Goal: Find specific page/section: Find specific page/section

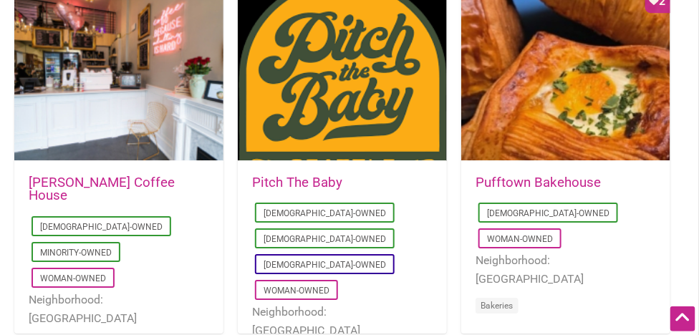
scroll to position [1098, 0]
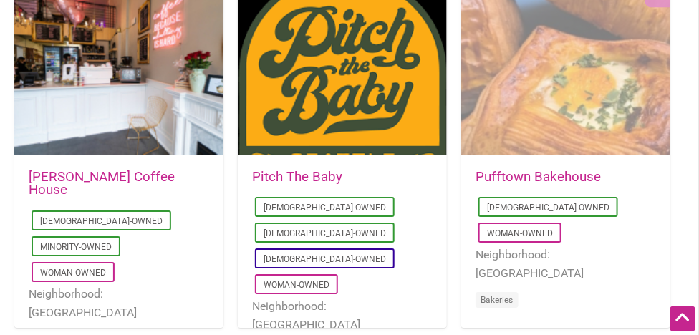
click at [560, 105] on div "Favorite Count 2" at bounding box center [565, 70] width 209 height 172
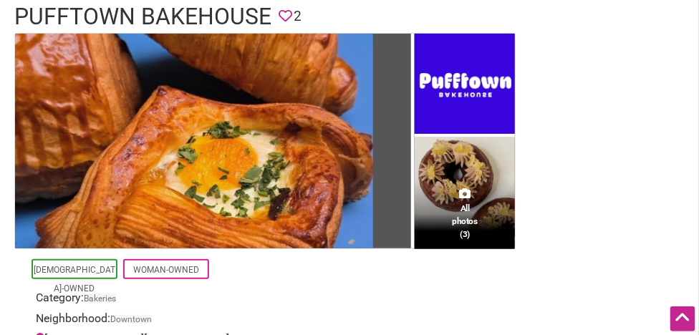
scroll to position [110, 0]
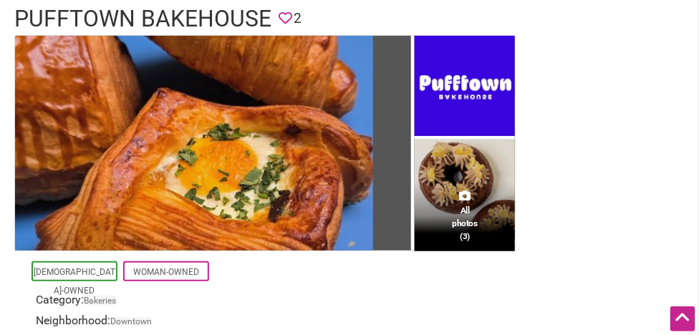
click at [475, 190] on div "All photos (3)" at bounding box center [465, 216] width 100 height 71
click at [471, 189] on div "All photos (3)" at bounding box center [465, 216] width 100 height 71
click at [93, 267] on link "[DEMOGRAPHIC_DATA]-Owned" at bounding box center [75, 281] width 82 height 29
